Goal: Information Seeking & Learning: Learn about a topic

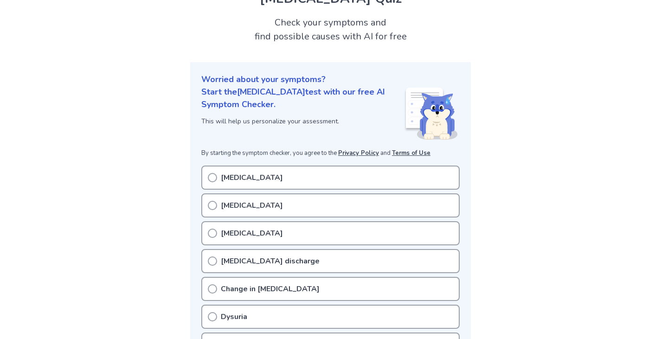
scroll to position [139, 0]
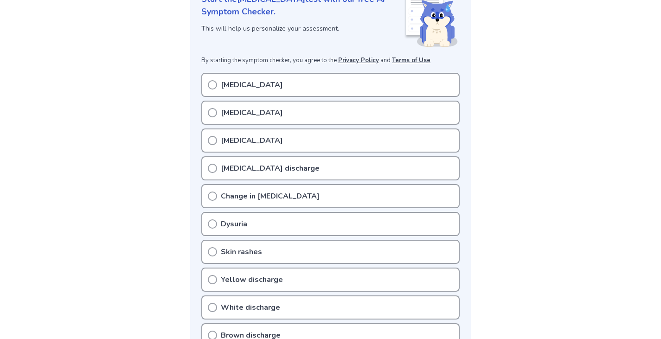
click at [251, 90] on p "[MEDICAL_DATA]" at bounding box center [252, 84] width 62 height 11
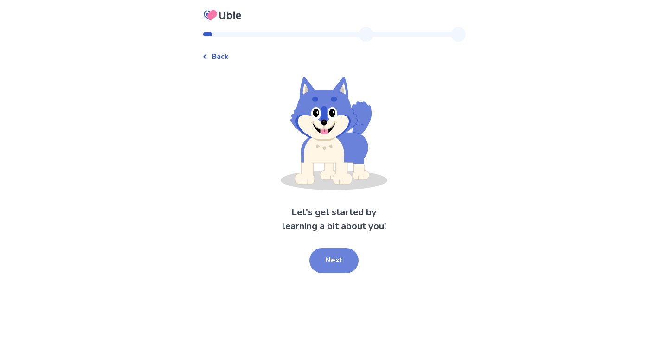
click at [342, 257] on button "Next" at bounding box center [333, 260] width 49 height 25
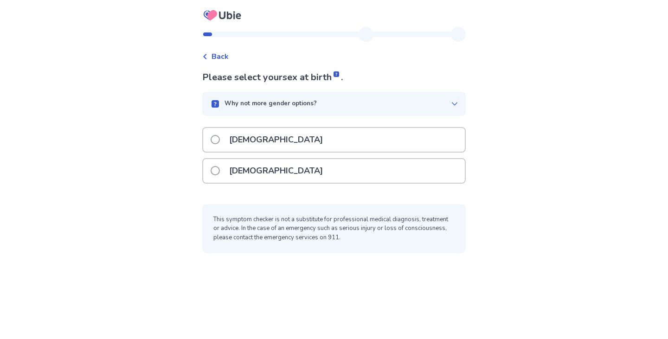
click at [302, 165] on div "Female" at bounding box center [334, 171] width 262 height 24
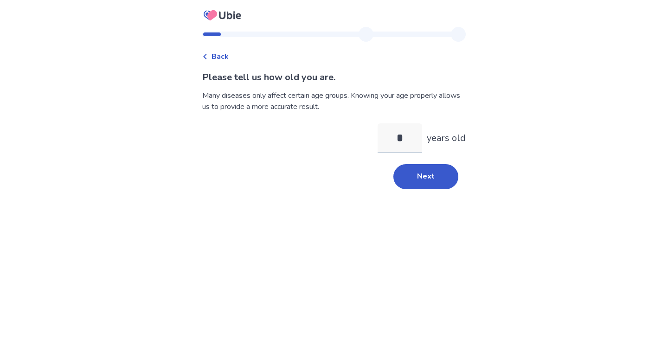
type input "**"
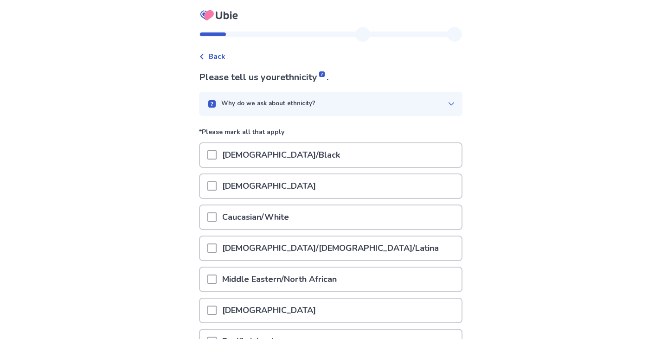
click at [334, 221] on div "Caucasian/White" at bounding box center [331, 218] width 262 height 24
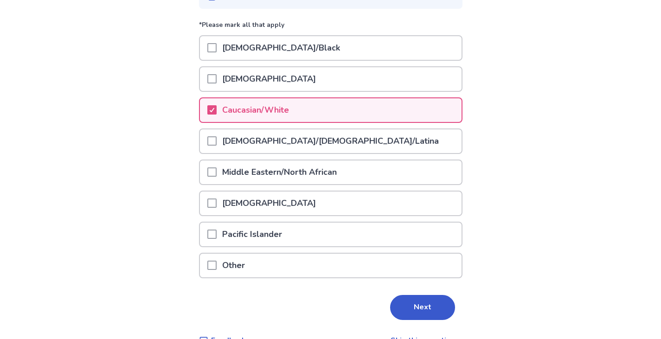
scroll to position [129, 0]
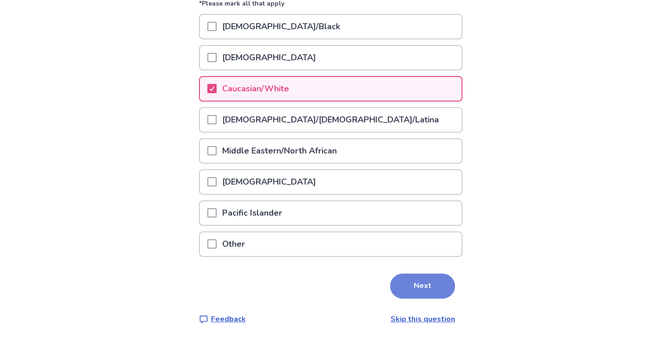
click at [426, 285] on button "Next" at bounding box center [422, 286] width 65 height 25
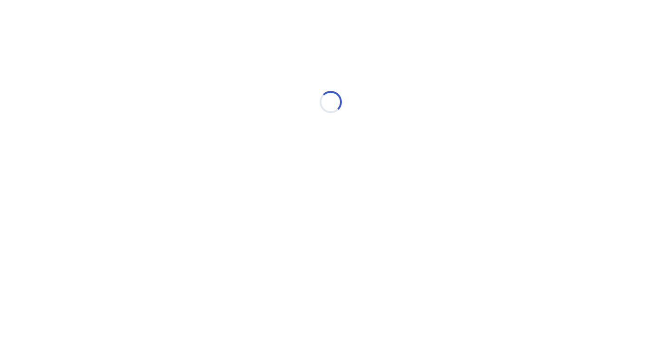
scroll to position [0, 0]
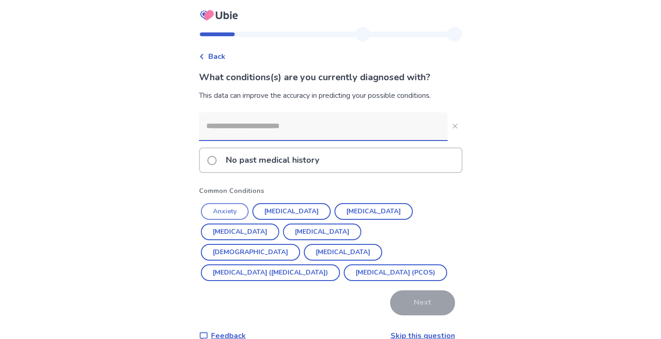
click at [232, 205] on button "Anxiety" at bounding box center [225, 211] width 48 height 17
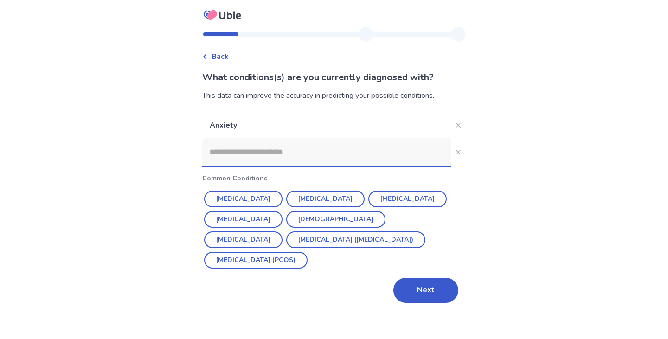
click at [327, 195] on button "Depression" at bounding box center [325, 199] width 78 height 17
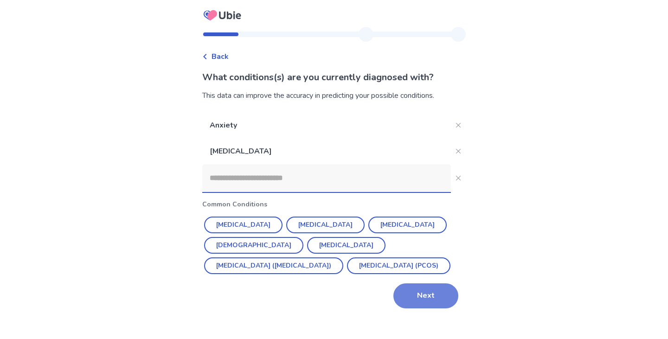
click at [411, 296] on button "Next" at bounding box center [425, 295] width 65 height 25
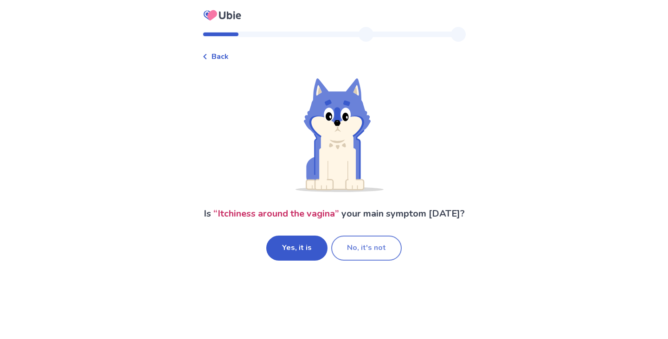
click at [358, 261] on button "No, it's not" at bounding box center [366, 248] width 71 height 25
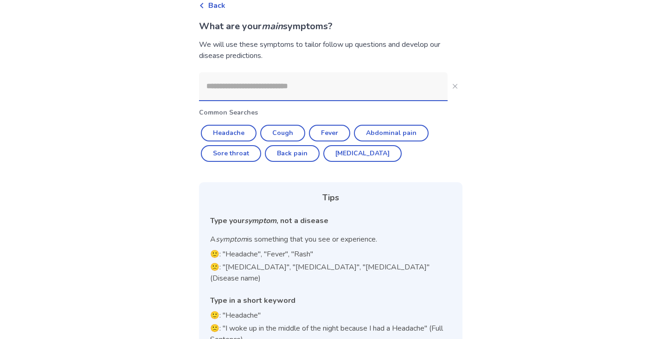
scroll to position [66, 0]
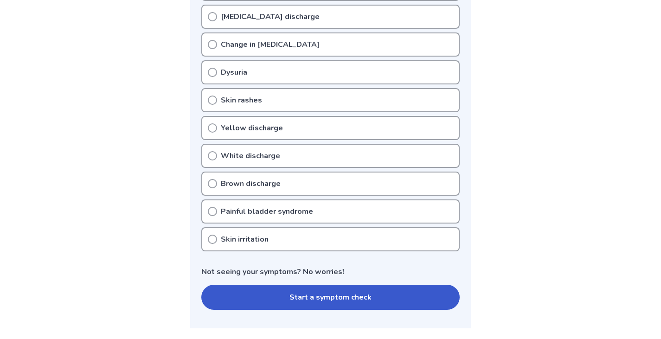
scroll to position [325, 0]
